Goal: Find specific page/section: Find specific page/section

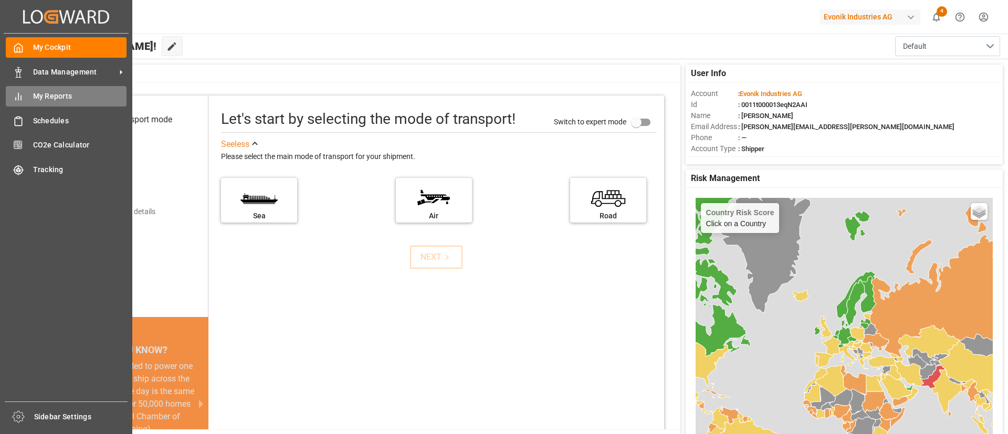
click at [69, 96] on span "My Reports" at bounding box center [80, 96] width 94 height 11
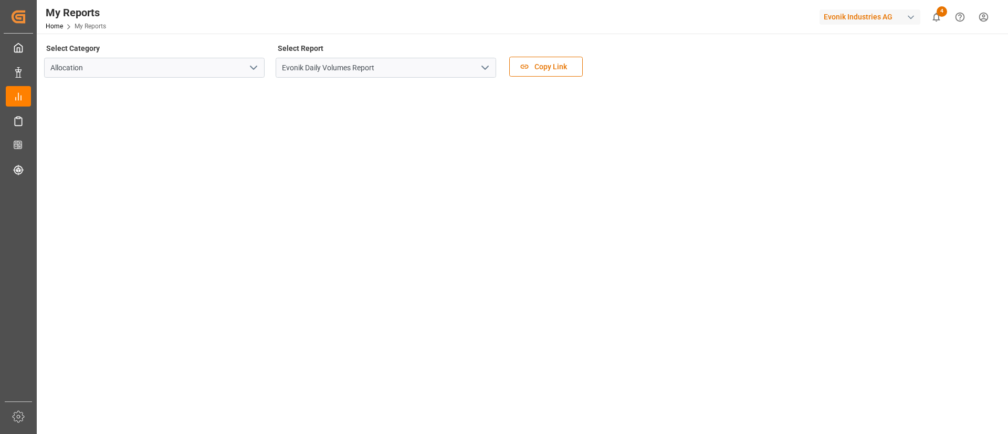
click at [485, 64] on icon "open menu" at bounding box center [485, 67] width 13 height 13
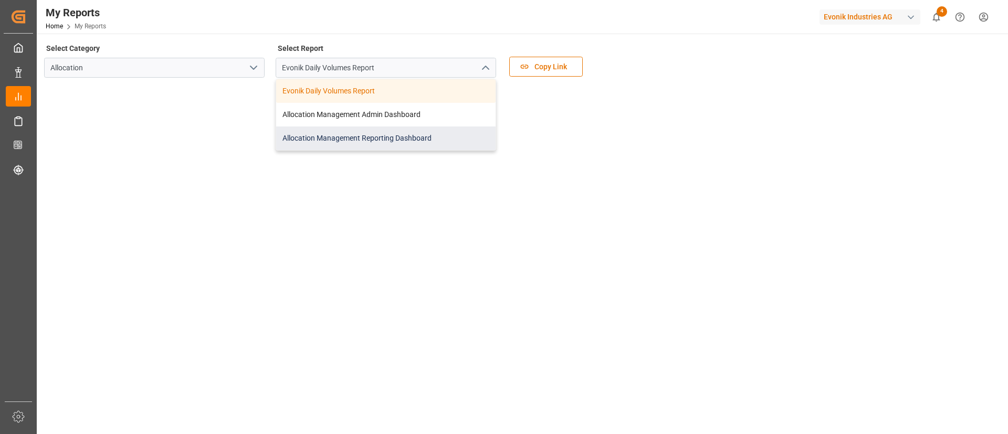
click at [391, 140] on div "Allocation Management Reporting Dashboard" at bounding box center [386, 139] width 220 height 24
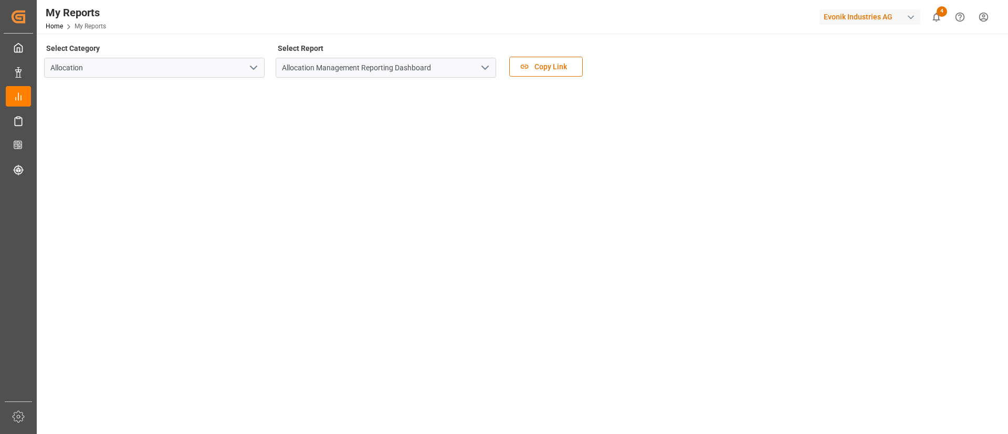
click at [1004, 309] on main "Select Category Allocation Select Report Allocation Management Reporting Dashbo…" at bounding box center [522, 274] width 970 height 467
click at [1004, 308] on main "Select Category Allocation Select Report Allocation Management Reporting Dashbo…" at bounding box center [522, 274] width 970 height 467
drag, startPoint x: 978, startPoint y: 79, endPoint x: 956, endPoint y: 85, distance: 22.8
click at [966, 80] on div "Select Category Allocation Select Report Allocation Management Reporting Dashbo…" at bounding box center [521, 63] width 955 height 44
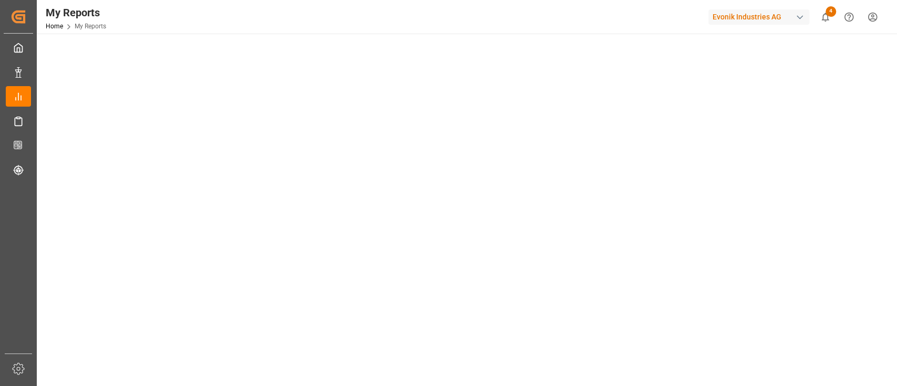
scroll to position [63, 0]
drag, startPoint x: 945, startPoint y: 1, endPoint x: 547, endPoint y: 14, distance: 398.3
click at [547, 14] on div "My Reports Home My Reports Evonik Industries AG 4 Notifications Only show unrea…" at bounding box center [462, 17] width 867 height 34
